Goal: Information Seeking & Learning: Find specific fact

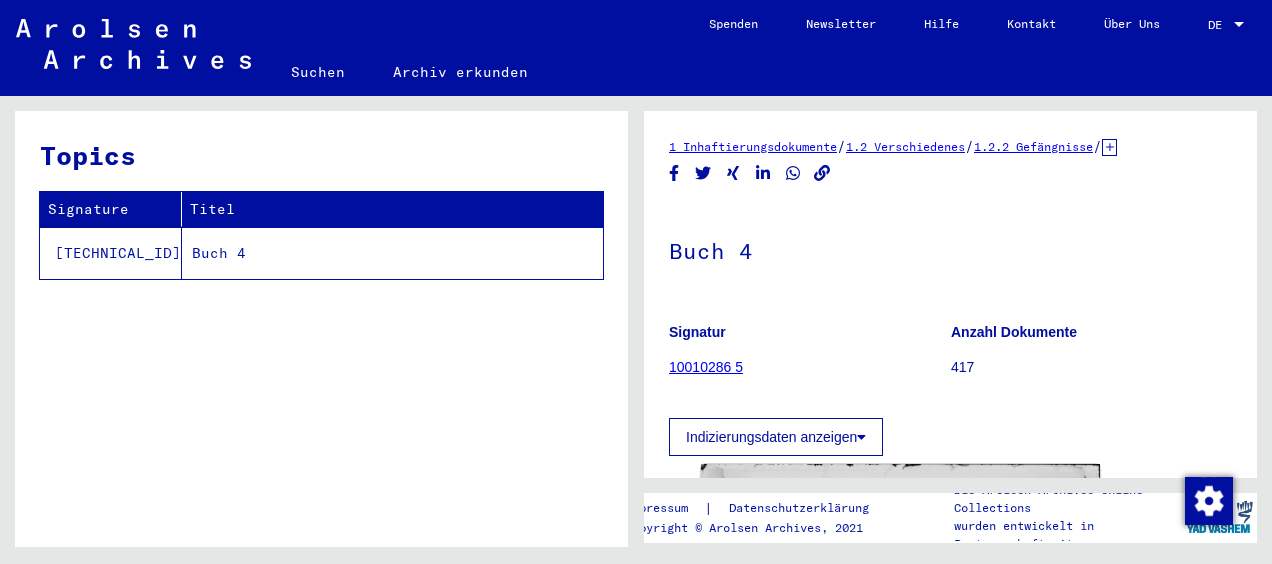
click at [1117, 147] on icon at bounding box center [1109, 147] width 15 height 17
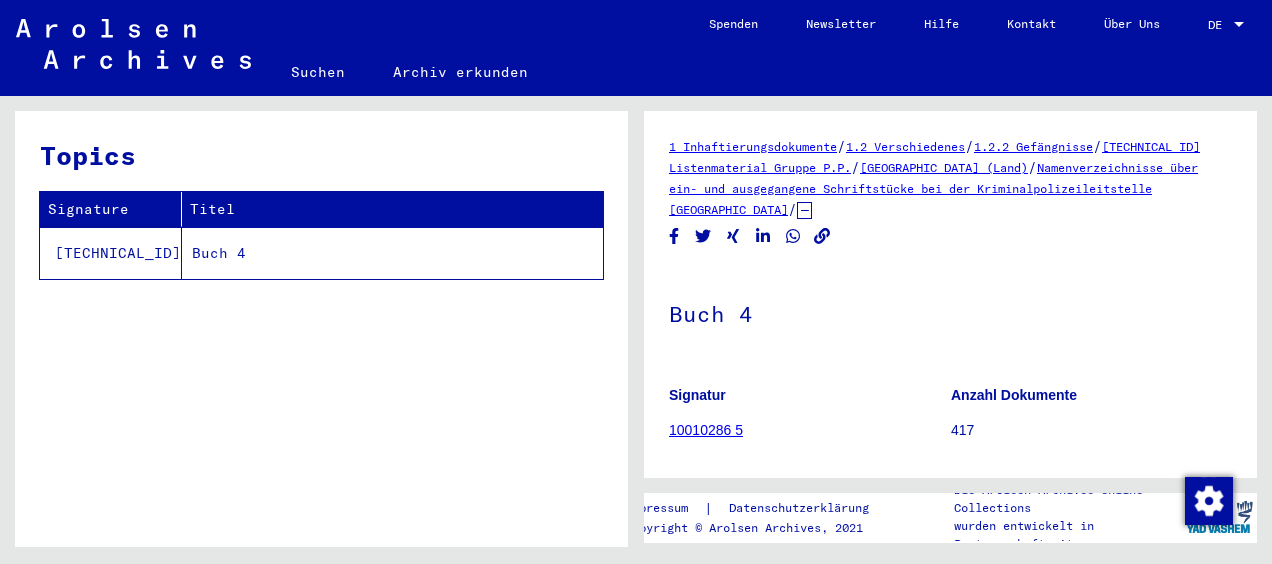
drag, startPoint x: 922, startPoint y: 208, endPoint x: 653, endPoint y: 154, distance: 274.3
copy div "1 Inhaftierungsdokumente / 1.2 Verschiedenes / 1.2.2 Gefängnisse / [TECHNICAL_I…"
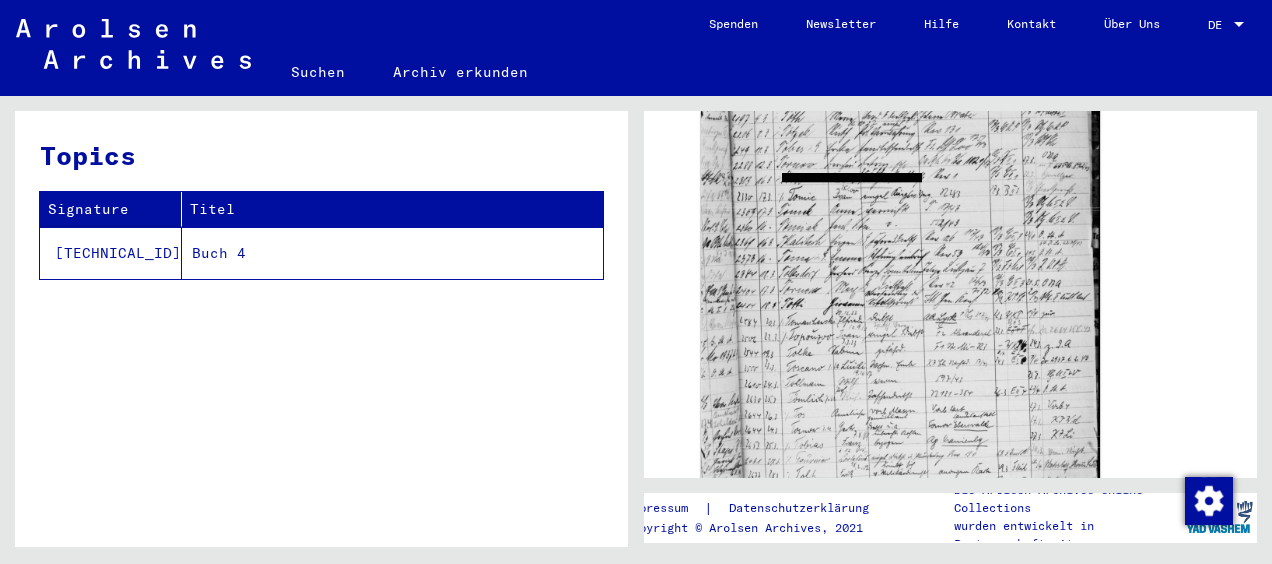
scroll to position [548, 0]
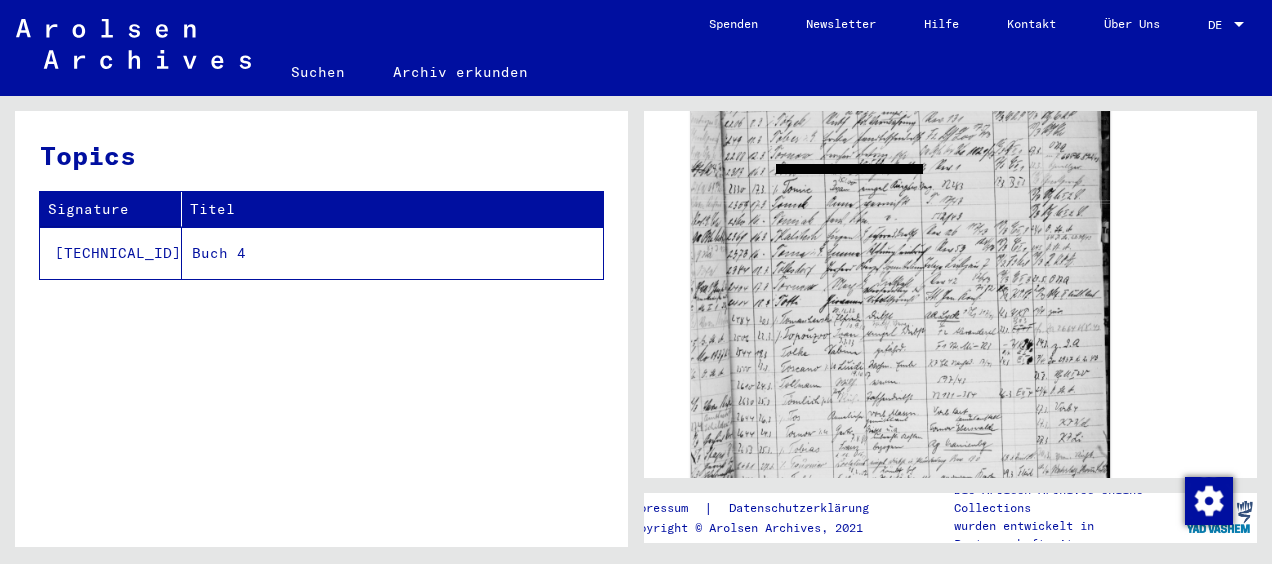
click at [943, 258] on img at bounding box center [900, 251] width 419 height 572
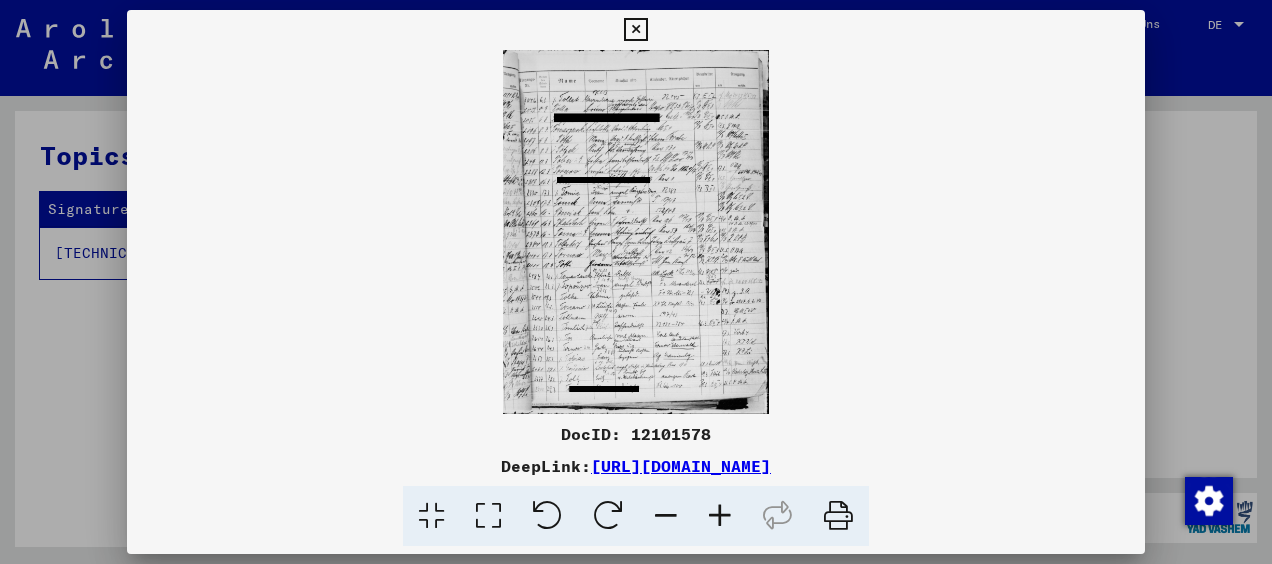
drag, startPoint x: 1009, startPoint y: 463, endPoint x: 647, endPoint y: 462, distance: 361.9
click at [647, 462] on div "DeepLink: [URL][DOMAIN_NAME]" at bounding box center [636, 466] width 1018 height 24
drag, startPoint x: 561, startPoint y: 435, endPoint x: 719, endPoint y: 430, distance: 158.0
click at [719, 430] on div "DocID: 12101578" at bounding box center [636, 434] width 1018 height 24
copy div "DocID: 12101578"
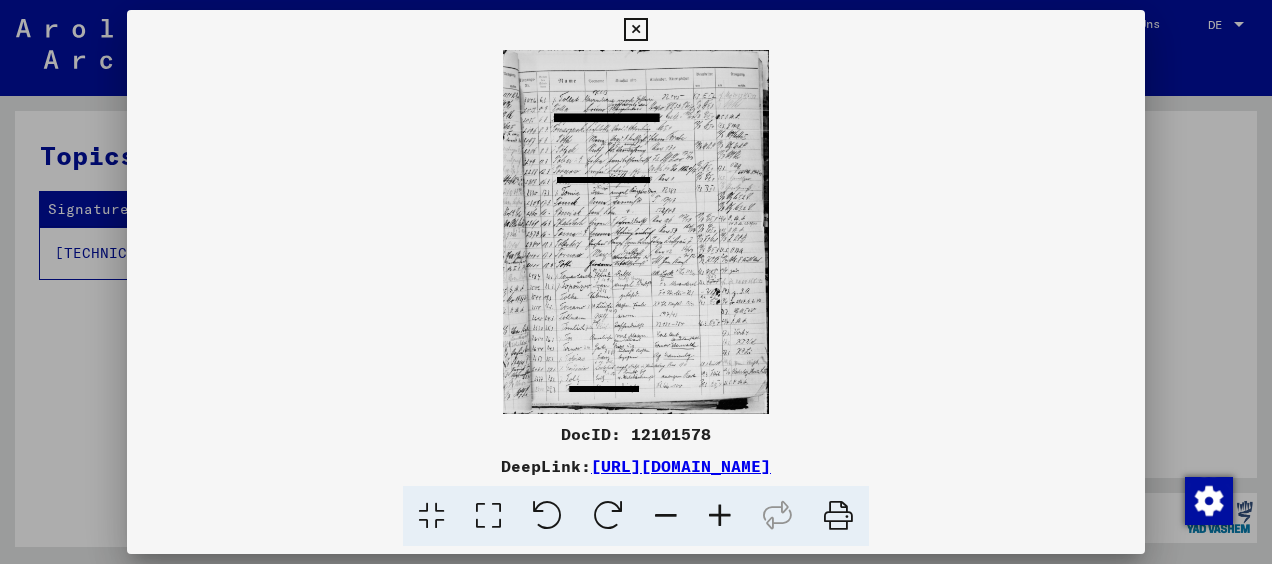
click at [550, 512] on icon at bounding box center [547, 516] width 61 height 61
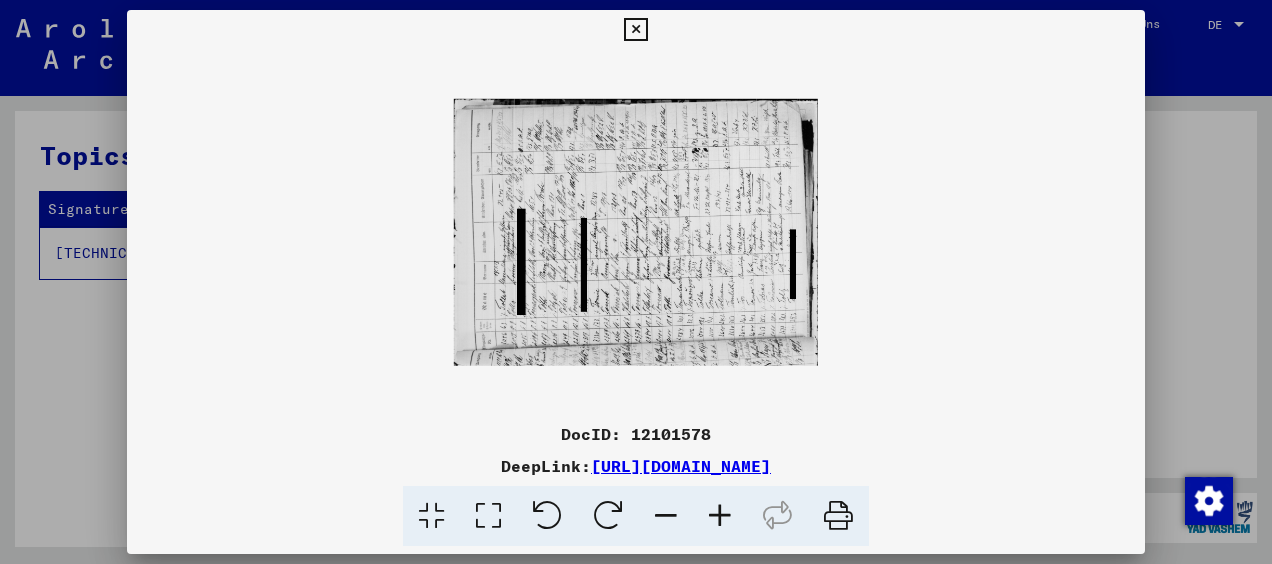
click at [550, 512] on icon at bounding box center [547, 516] width 61 height 61
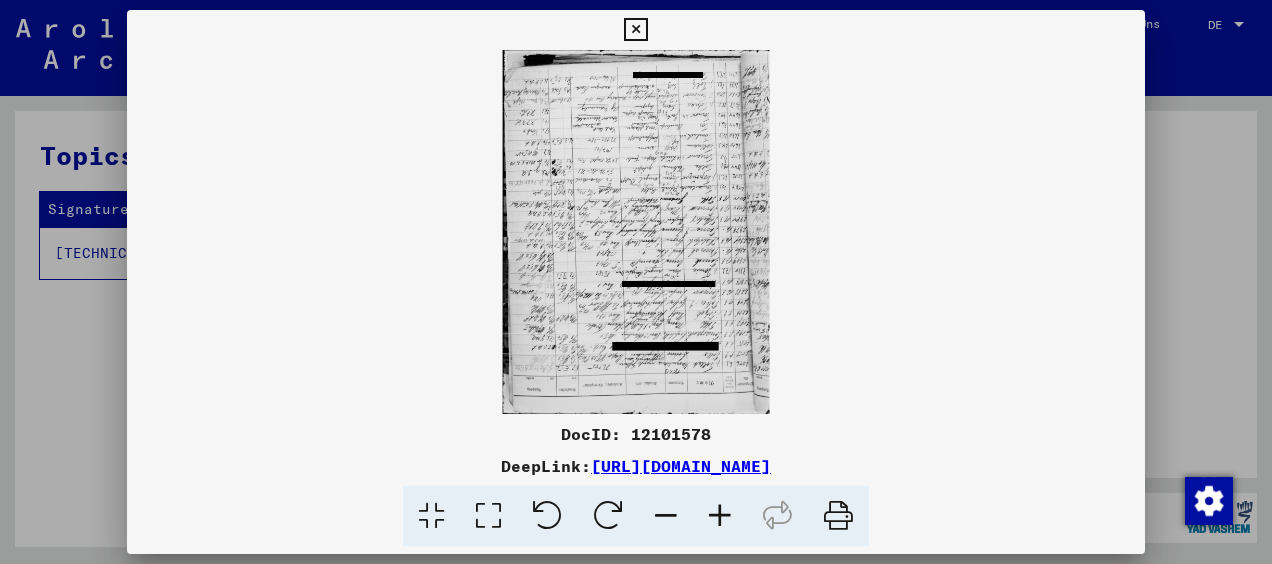
click at [550, 512] on icon at bounding box center [547, 516] width 61 height 61
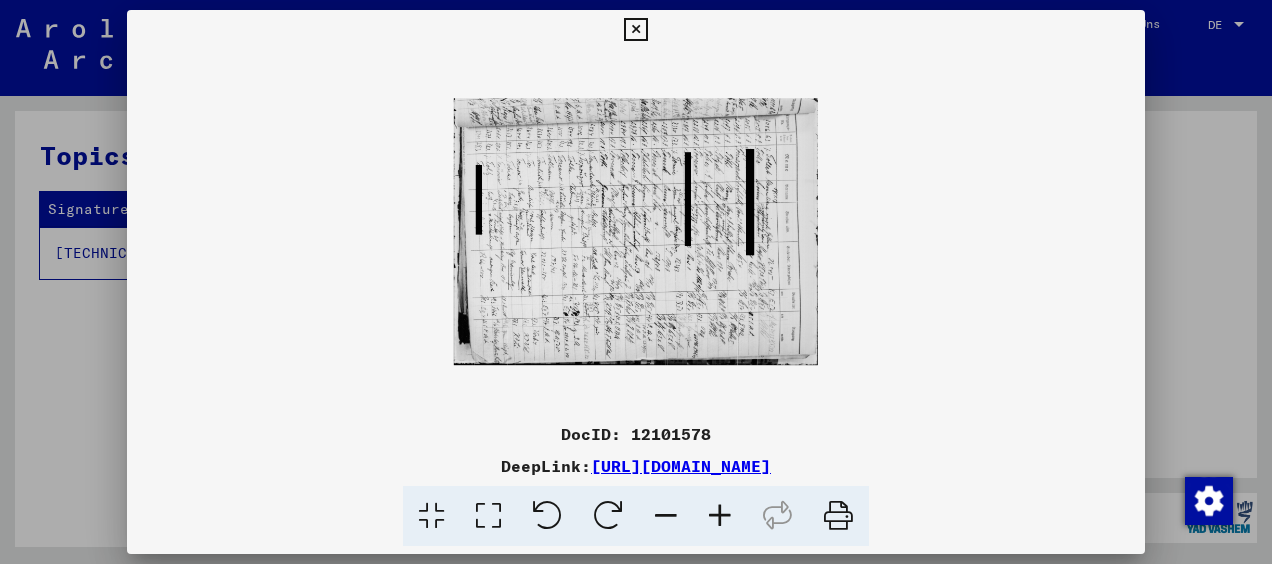
click at [550, 512] on icon at bounding box center [547, 516] width 61 height 61
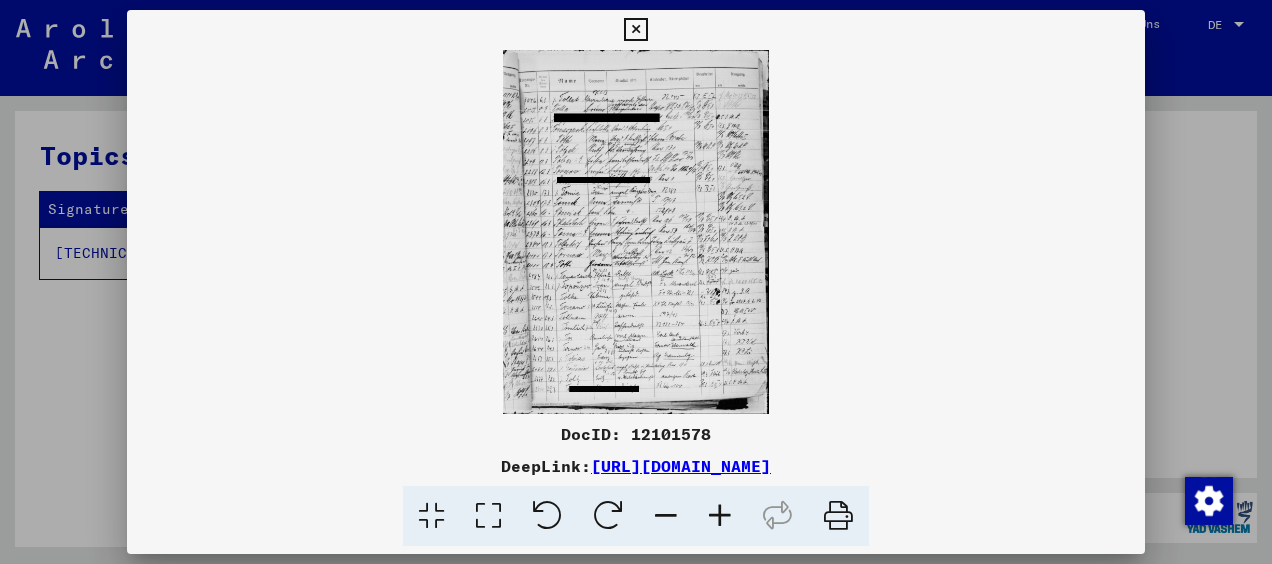
click at [721, 512] on icon at bounding box center [720, 516] width 54 height 61
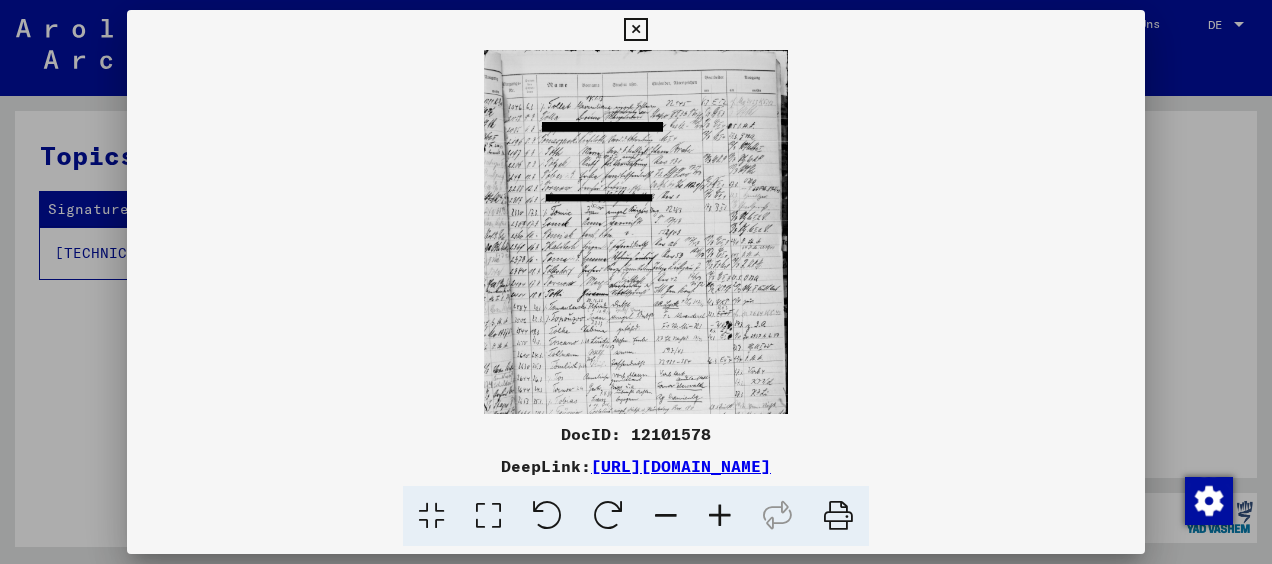
click at [955, 184] on viewer-one-image at bounding box center [636, 232] width 1018 height 364
click at [630, 29] on icon at bounding box center [635, 30] width 23 height 24
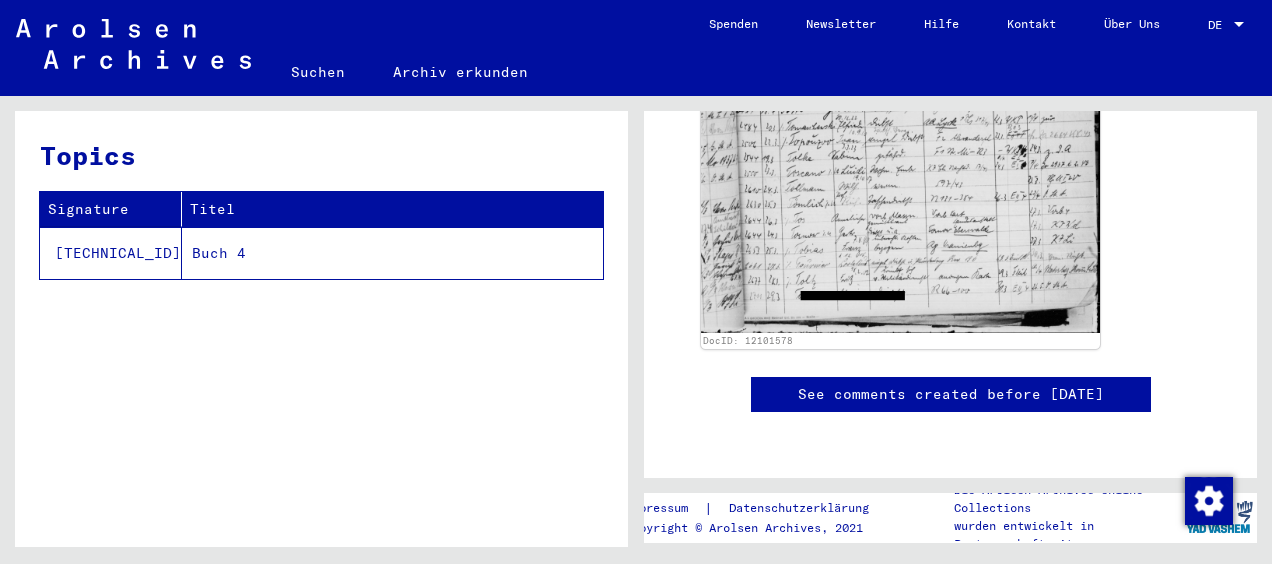
scroll to position [1426, 0]
click at [852, 506] on link "Datenschutzerklärung" at bounding box center [803, 508] width 180 height 21
